Goal: Entertainment & Leisure: Consume media (video, audio)

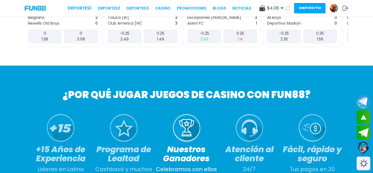
scroll to position [240, 0]
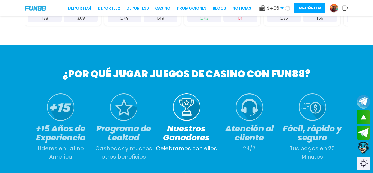
click at [170, 6] on link "CASINO" at bounding box center [162, 8] width 15 height 6
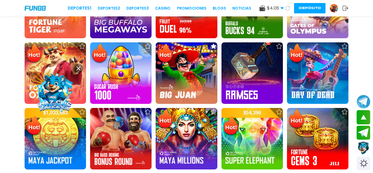
scroll to position [415, 0]
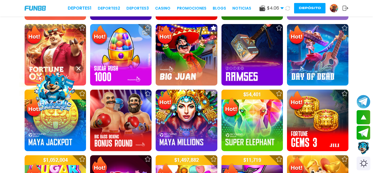
click at [41, 8] on img at bounding box center [35, 8] width 21 height 5
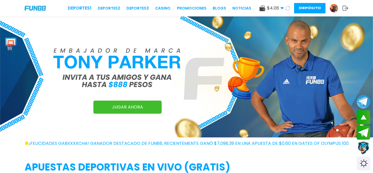
click at [331, 7] on img at bounding box center [334, 8] width 8 height 8
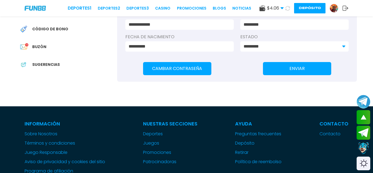
scroll to position [186, 0]
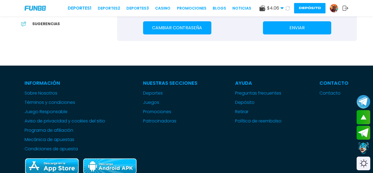
click at [166, 5] on div "Deportes 1 Deportes 2 Deportes 3 CASINO Promociones BLOGS NOTICIAS" at bounding box center [160, 8] width 184 height 7
click at [163, 8] on link "CASINO" at bounding box center [162, 8] width 15 height 6
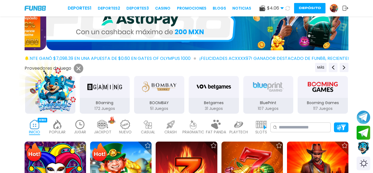
scroll to position [11, 0]
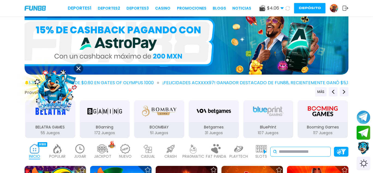
click at [282, 149] on input at bounding box center [303, 151] width 49 height 7
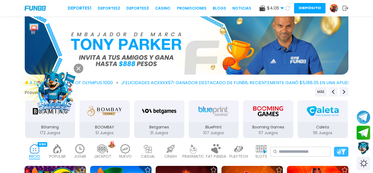
click at [339, 152] on img at bounding box center [342, 152] width 10 height 6
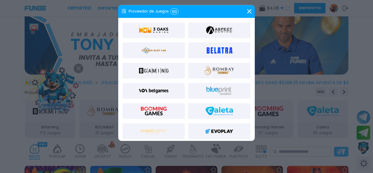
click at [339, 152] on div at bounding box center [186, 86] width 373 height 173
click at [339, 152] on img at bounding box center [342, 152] width 10 height 6
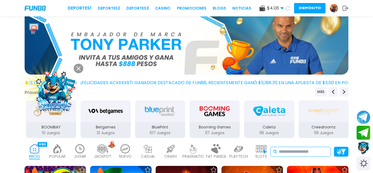
click at [312, 149] on input at bounding box center [303, 151] width 49 height 7
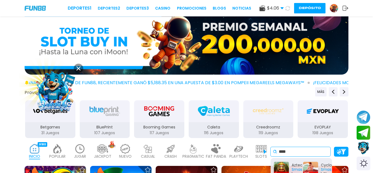
type input "****"
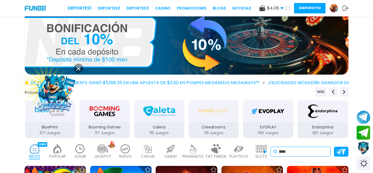
click at [325, 152] on input "****" at bounding box center [303, 151] width 49 height 7
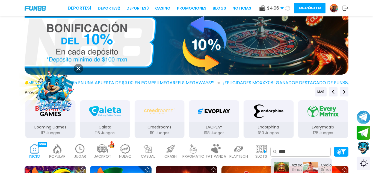
click at [364, 64] on div at bounding box center [186, 43] width 373 height 67
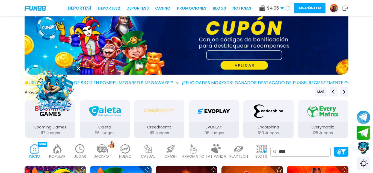
click at [349, 67] on div at bounding box center [186, 43] width 373 height 67
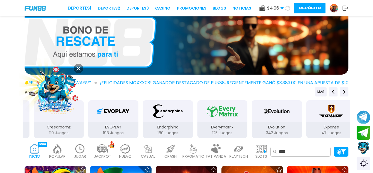
click at [350, 148] on div "INICIO 9180 POPULAR 40 JUGAR 9 JACKPOT 133 NUEVO 1666 CASUAL 17 CRASH 50 PRAGMA…" at bounding box center [186, 152] width 373 height 22
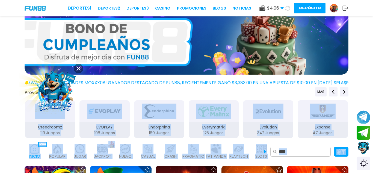
drag, startPoint x: 373, startPoint y: 120, endPoint x: 373, endPoint y: 145, distance: 25.4
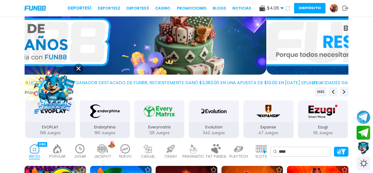
click at [373, 17] on div at bounding box center [186, 43] width 373 height 67
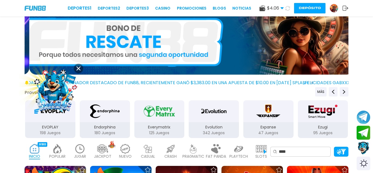
click at [373, 21] on div at bounding box center [186, 43] width 373 height 67
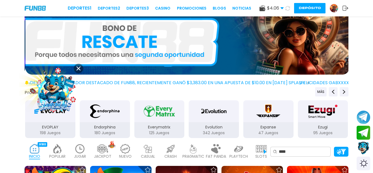
click at [373, 21] on div at bounding box center [186, 43] width 373 height 67
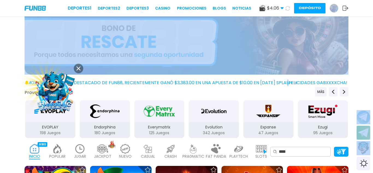
click at [366, 21] on div at bounding box center [186, 43] width 373 height 67
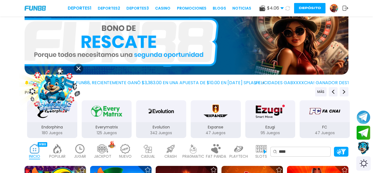
click at [361, 161] on div "Switch theme" at bounding box center [363, 163] width 14 height 14
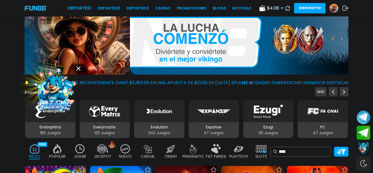
click at [361, 161] on div "Switch theme" at bounding box center [363, 163] width 14 height 14
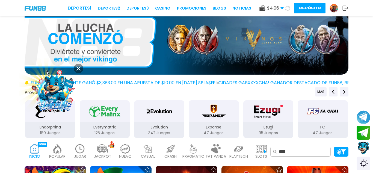
click at [336, 10] on img at bounding box center [334, 8] width 8 height 8
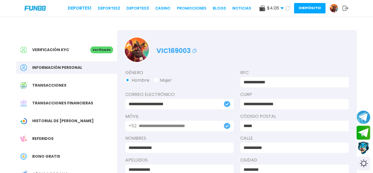
click at [282, 8] on use at bounding box center [282, 8] width 3 height 2
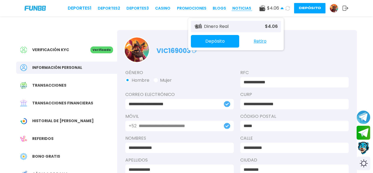
click at [244, 10] on link "NOTICIAS" at bounding box center [241, 8] width 19 height 6
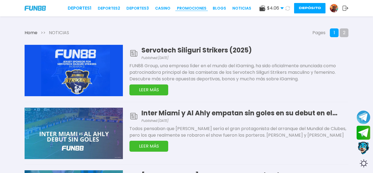
click at [188, 8] on link "Promociones" at bounding box center [192, 8] width 30 height 6
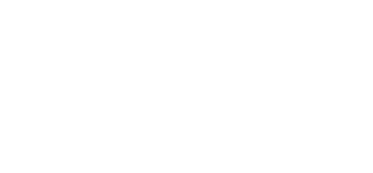
click at [167, 6] on body "Deportes 1 Deportes 2 Deportes 3 CASINO Promociones BLOGS NOTICIAS $ 4.06 Diner…" at bounding box center [186, 86] width 373 height 173
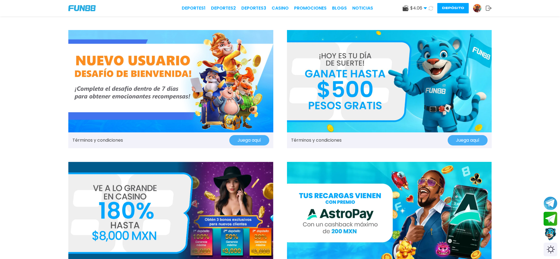
click at [277, 7] on link "CASINO" at bounding box center [280, 8] width 17 height 7
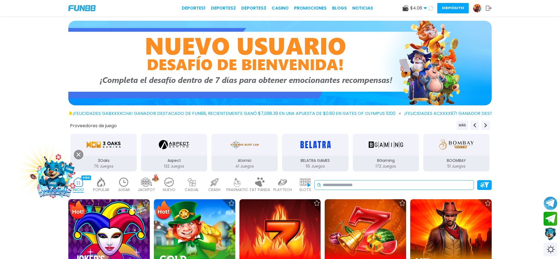
click at [342, 173] on input at bounding box center [397, 185] width 149 height 7
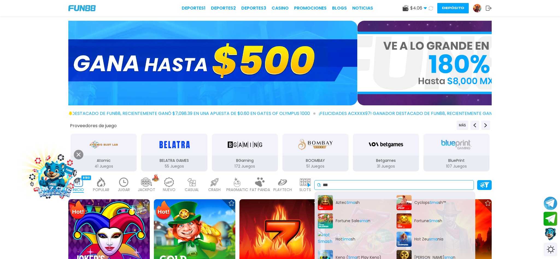
type input "***"
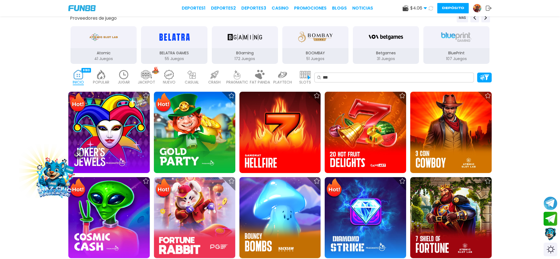
scroll to position [148, 0]
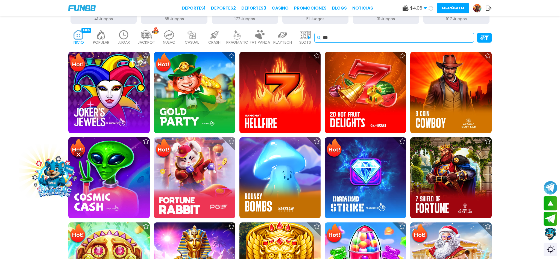
click at [373, 40] on input "***" at bounding box center [397, 37] width 149 height 7
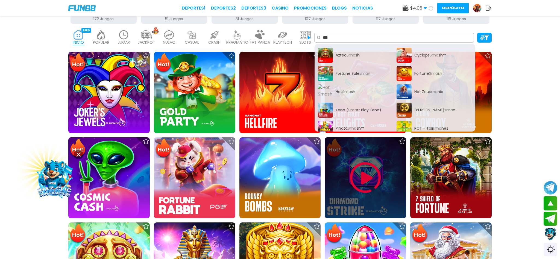
click at [373, 173] on img at bounding box center [365, 177] width 33 height 33
